Goal: Information Seeking & Learning: Learn about a topic

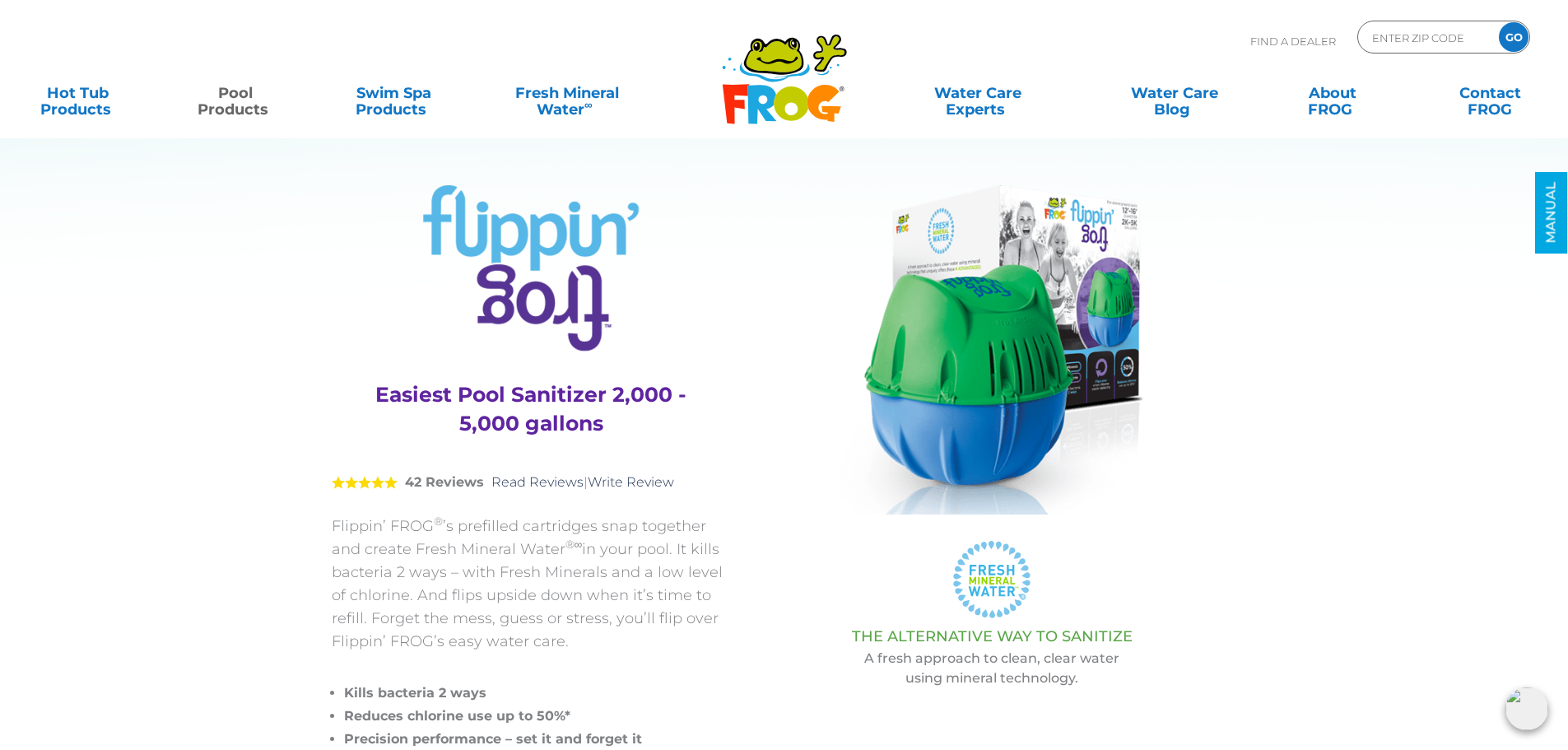
drag, startPoint x: 1513, startPoint y: 454, endPoint x: 1500, endPoint y: 454, distance: 13.0
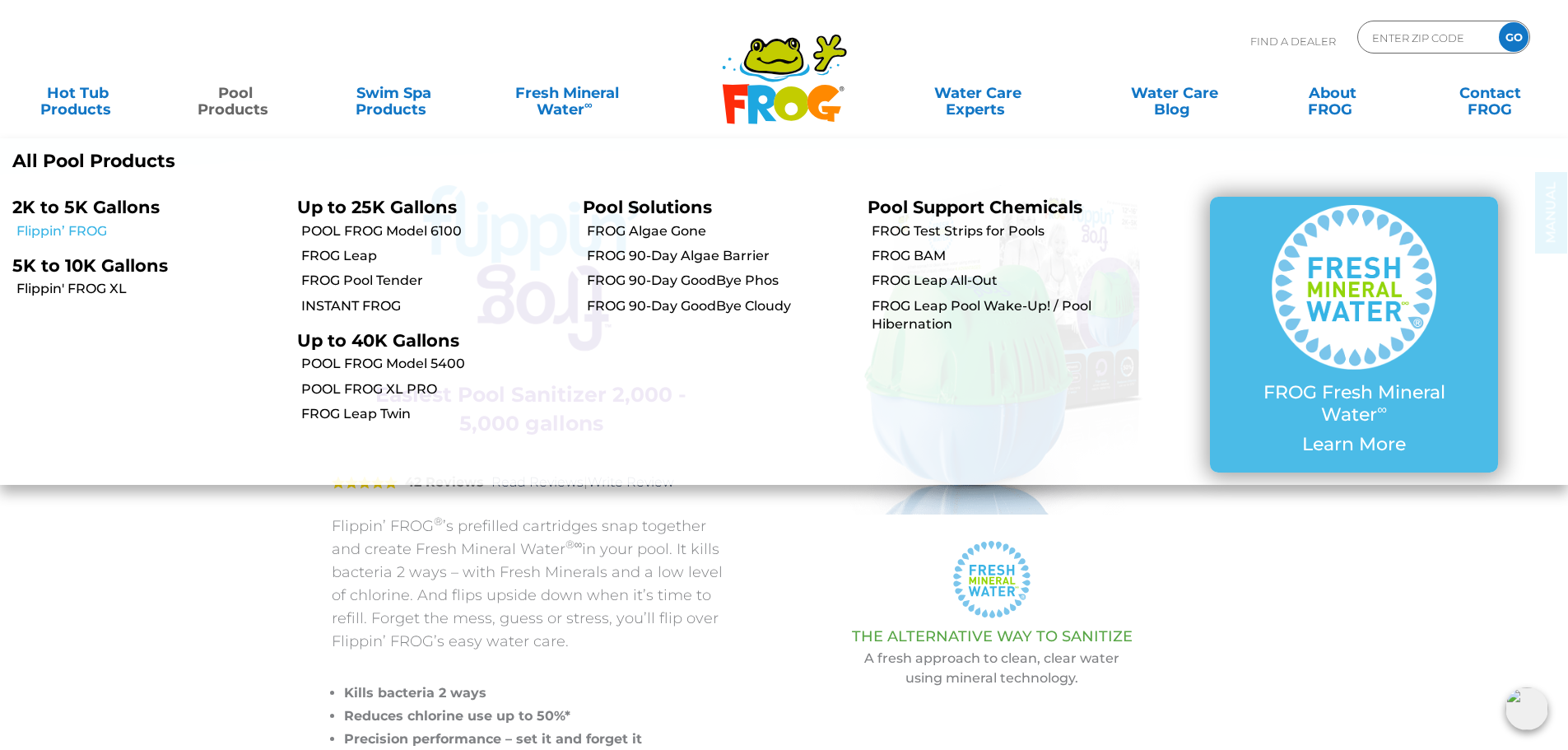
click at [84, 234] on link "Flippin’ FROG" at bounding box center [150, 232] width 268 height 18
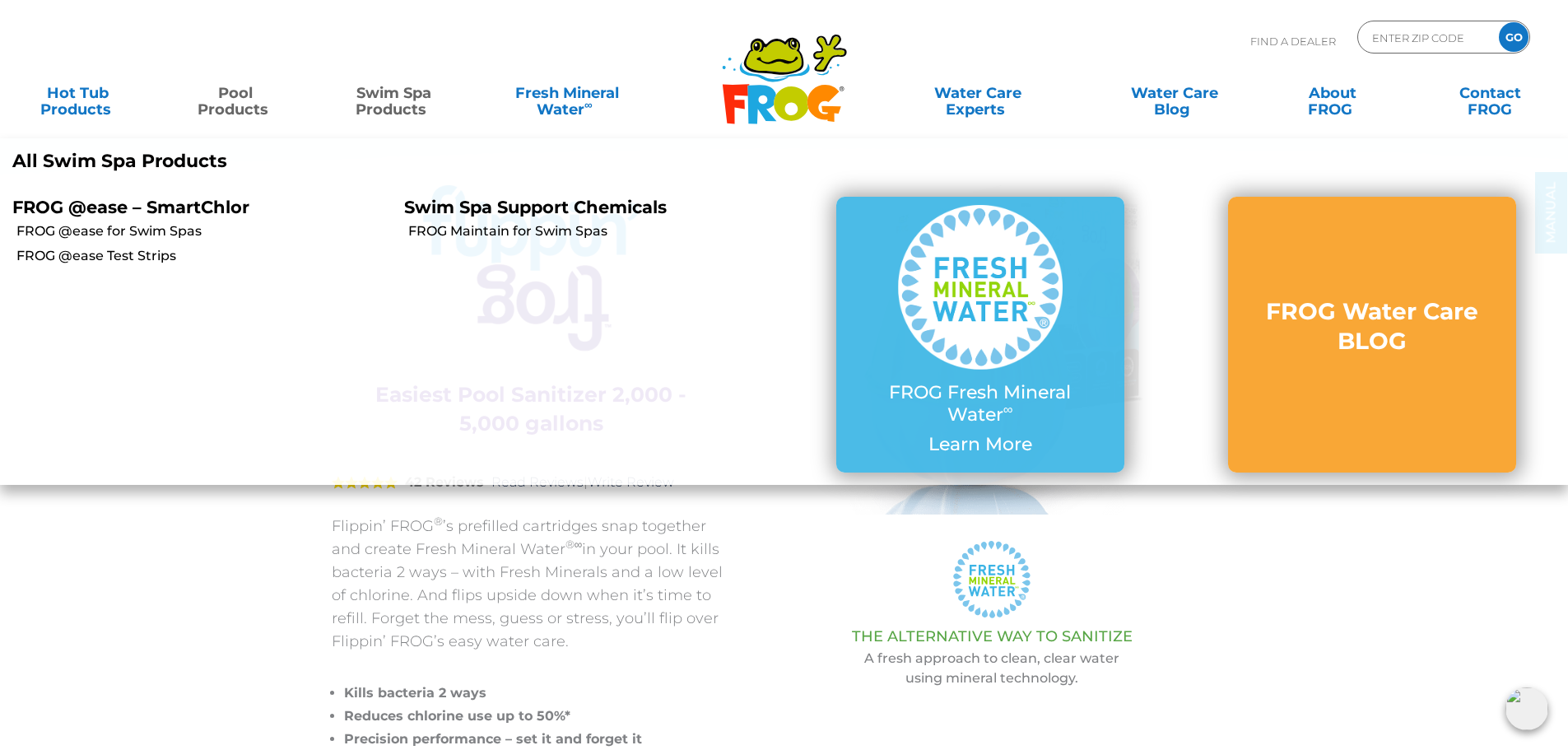
click at [423, 102] on link "Swim Spa Products" at bounding box center [393, 93] width 122 height 33
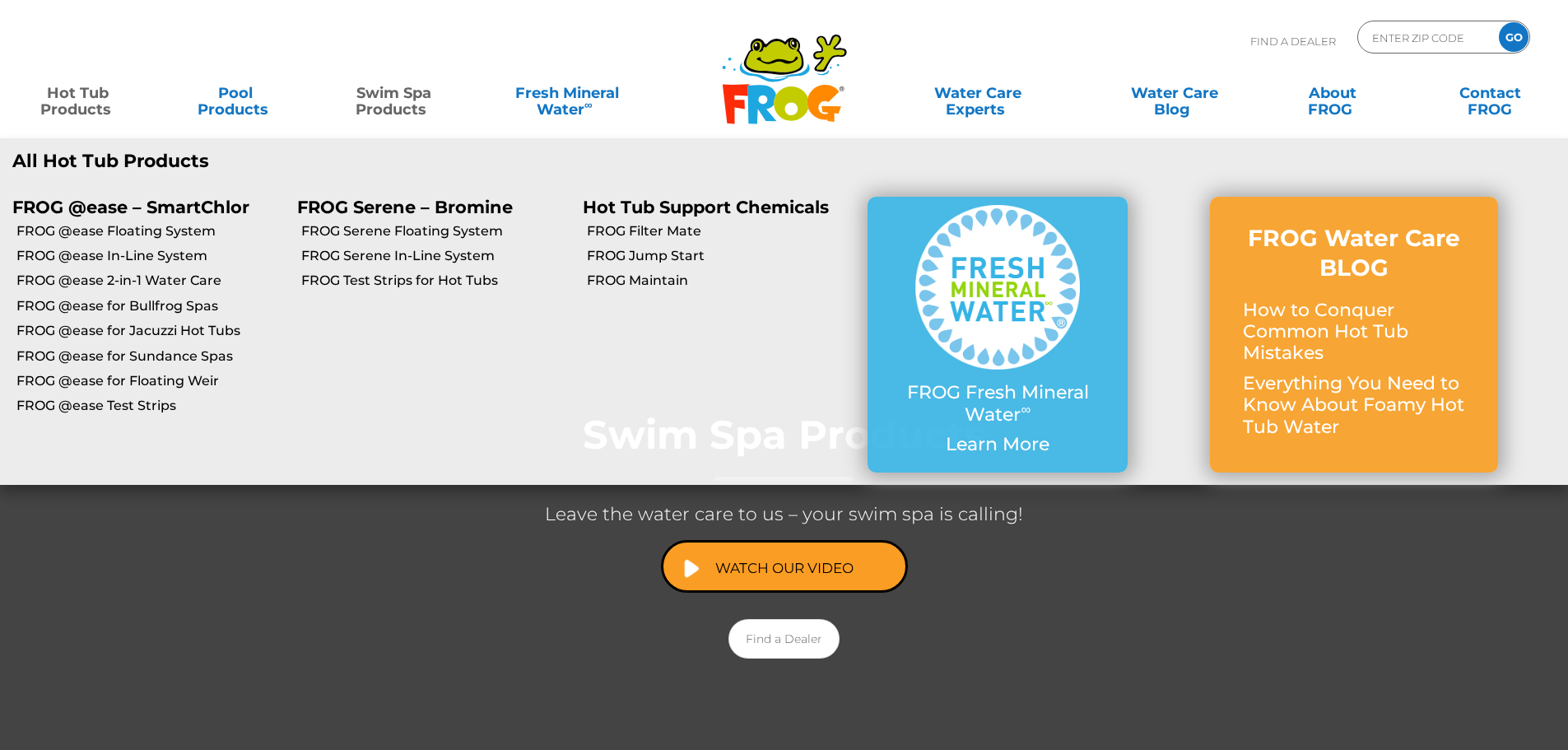
click at [69, 99] on link "Hot Tub Products" at bounding box center [77, 93] width 122 height 33
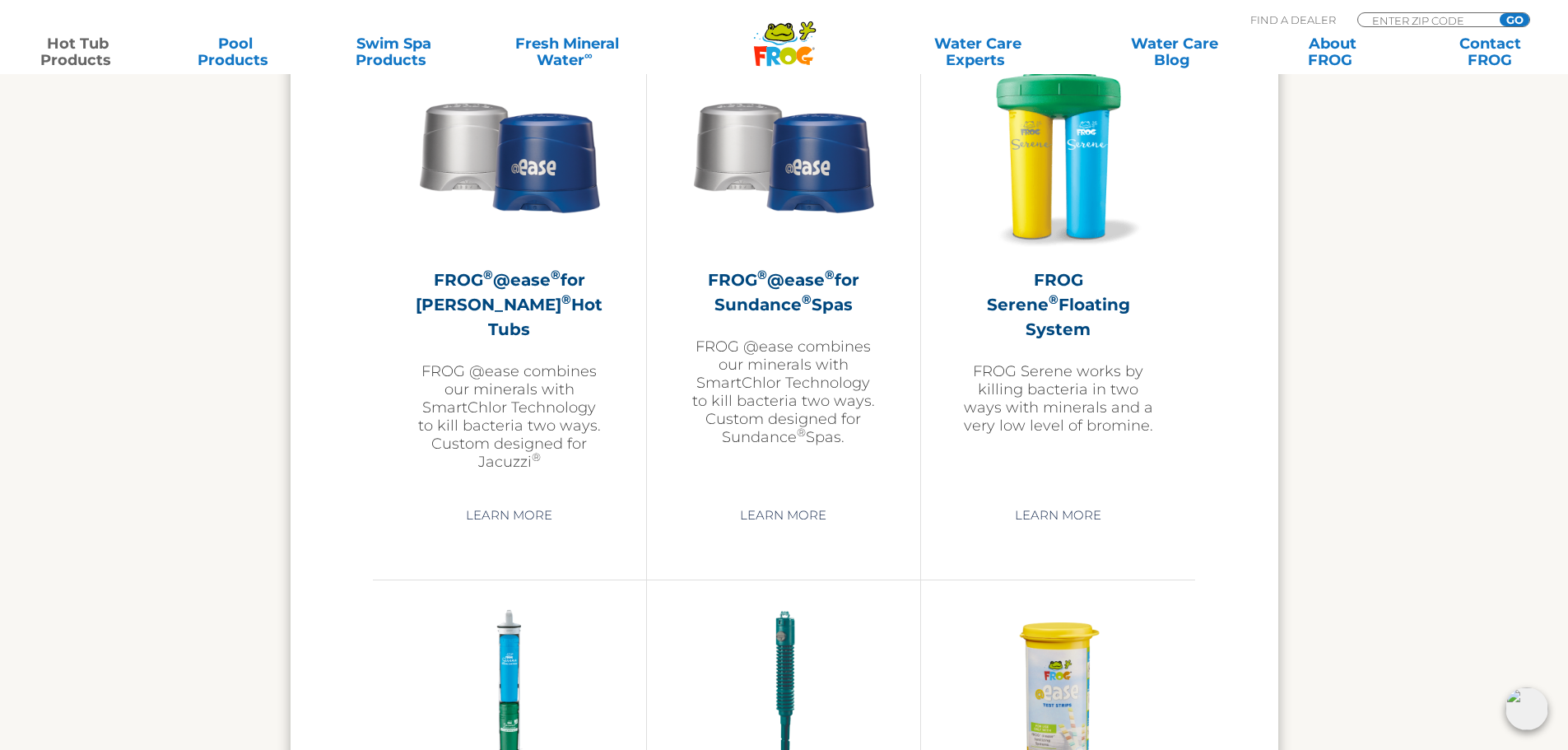
scroll to position [2963, 0]
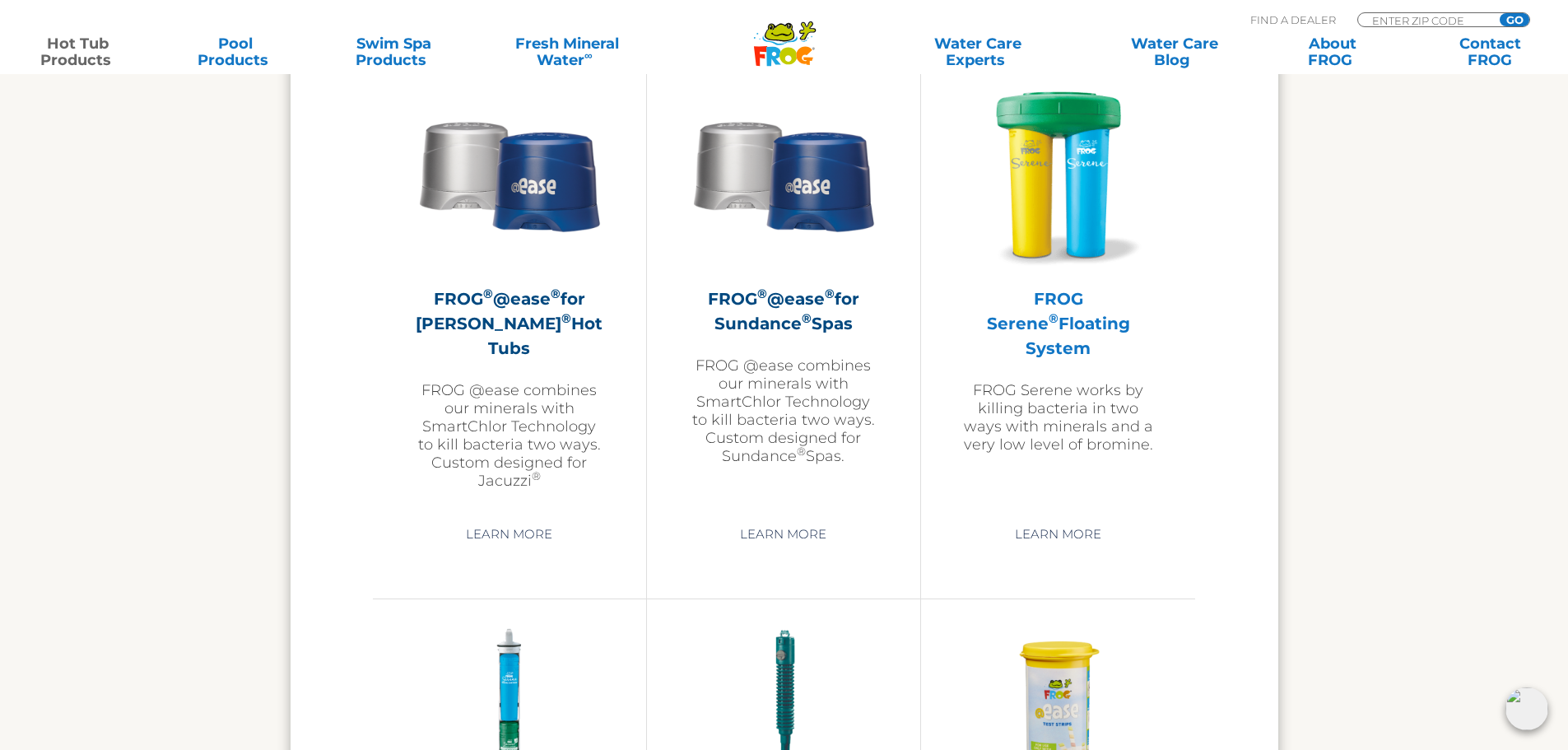
click at [1057, 312] on h2 "FROG Serene ® Floating System" at bounding box center [1058, 323] width 192 height 74
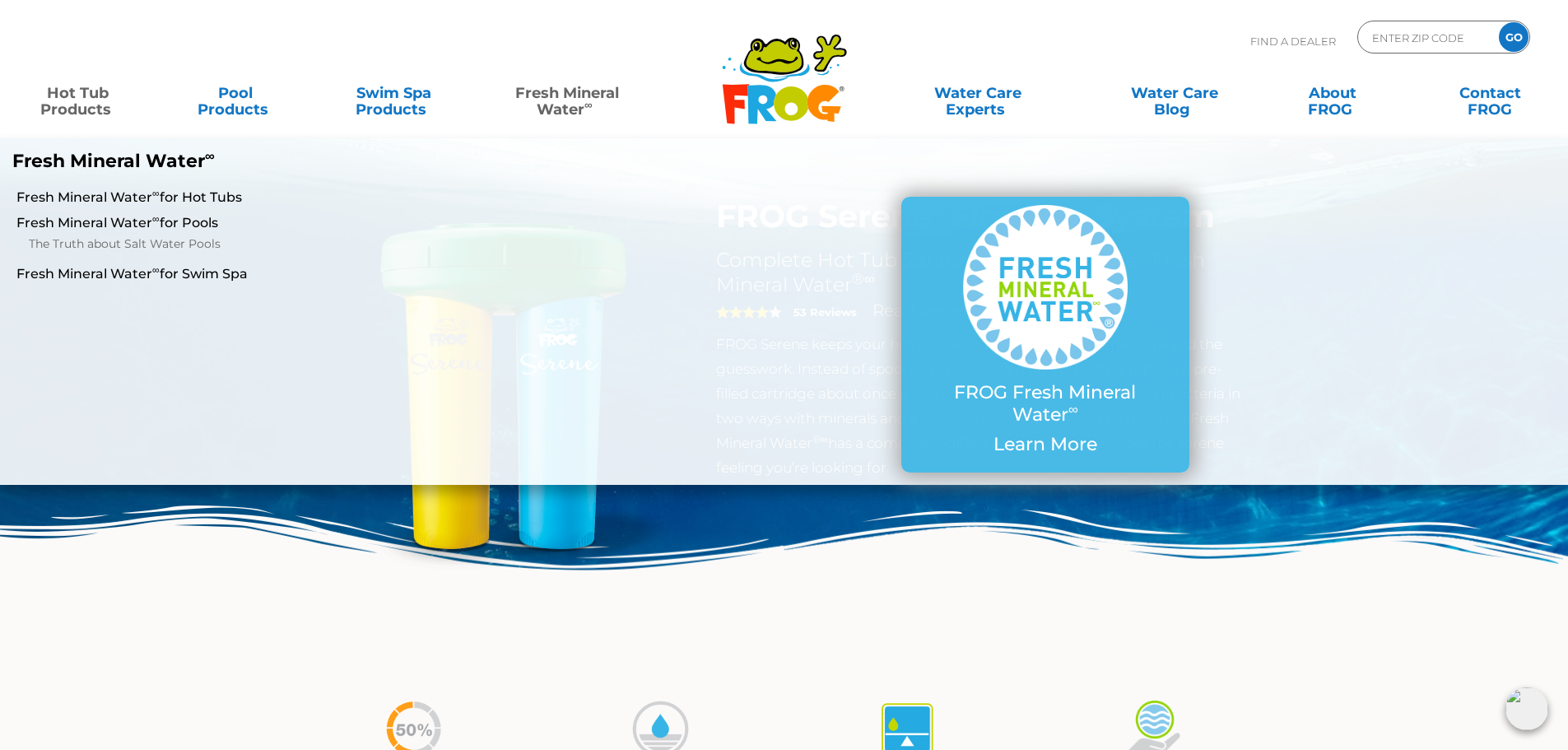
click at [583, 103] on link "Fresh Mineral Water ∞" at bounding box center [567, 93] width 154 height 33
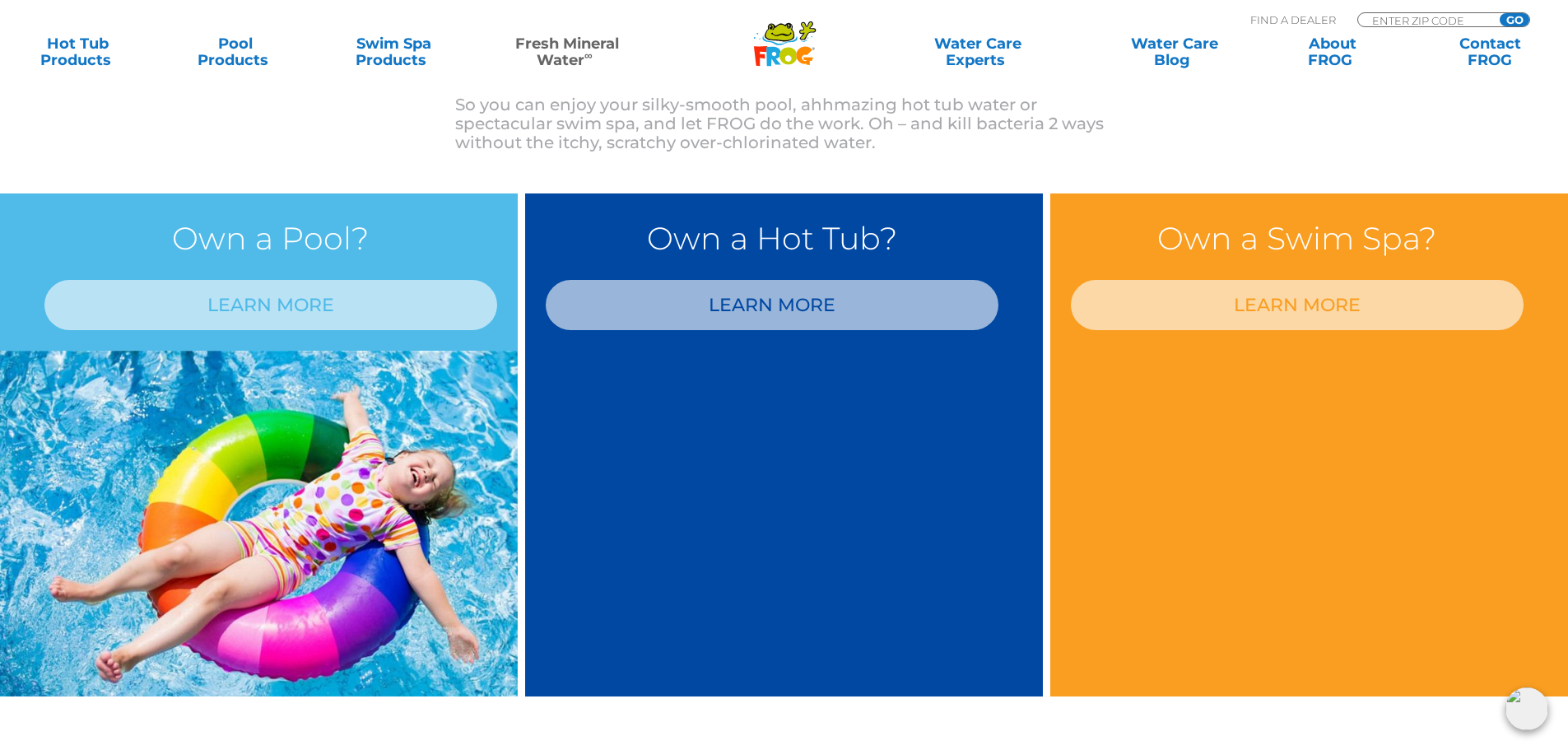
scroll to position [1152, 0]
